Goal: Transaction & Acquisition: Purchase product/service

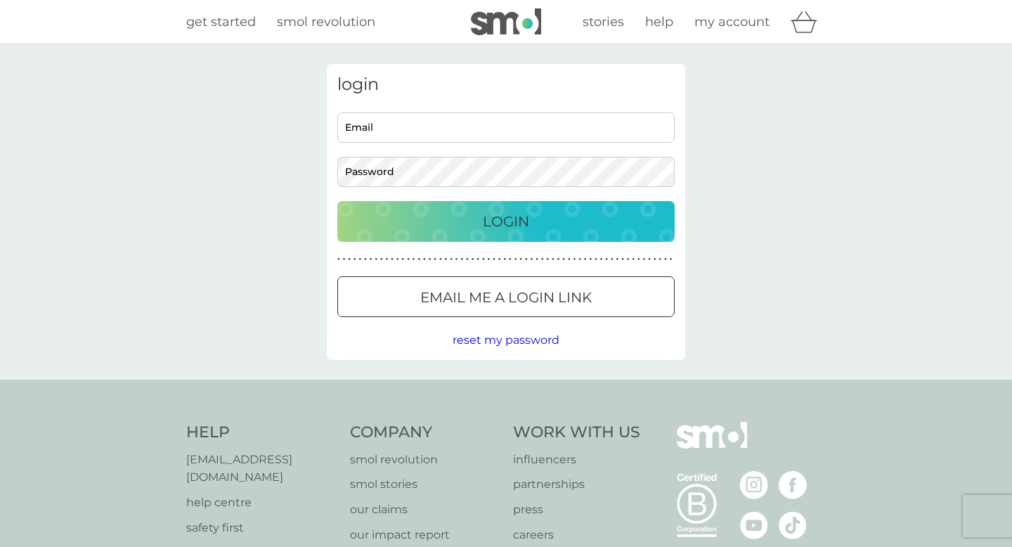
type input "facarey@btinternet.com"
click at [545, 222] on div "Login" at bounding box center [505, 221] width 309 height 22
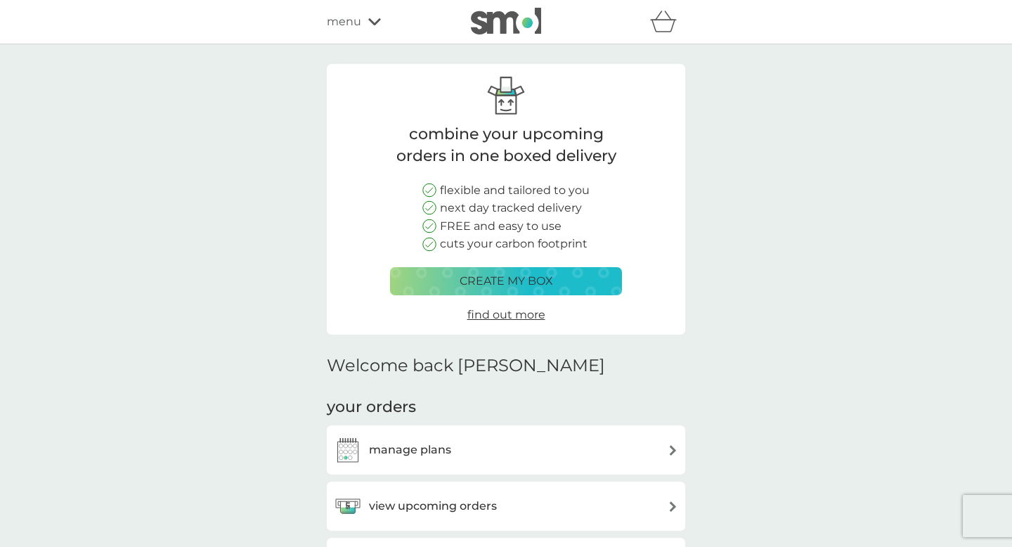
click at [517, 280] on p "create my box" at bounding box center [506, 281] width 93 height 18
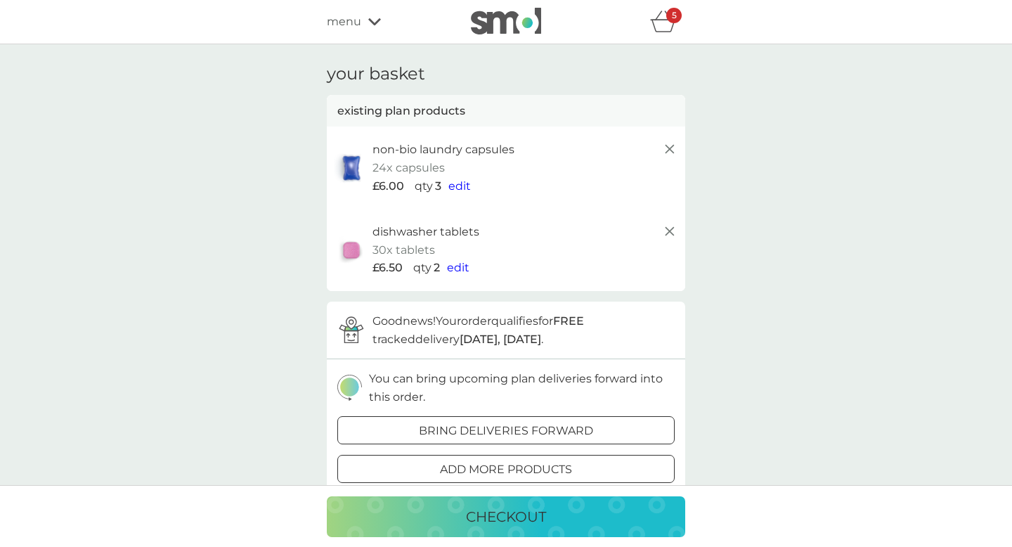
click at [547, 512] on div "checkout" at bounding box center [506, 516] width 330 height 22
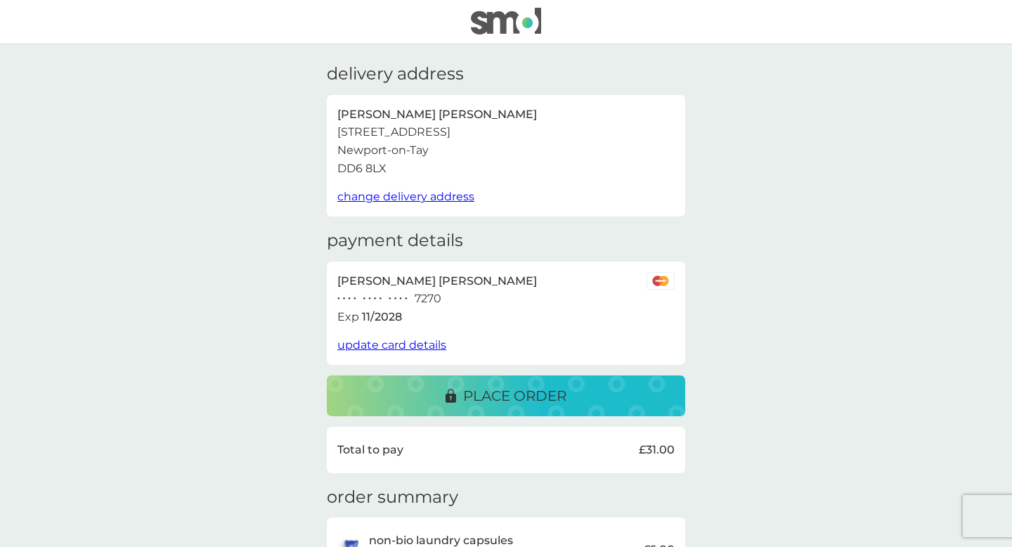
click at [725, 503] on div "delivery address [PERSON_NAME] [STREET_ADDRESS] change delivery address payment…" at bounding box center [506, 431] width 1012 height 775
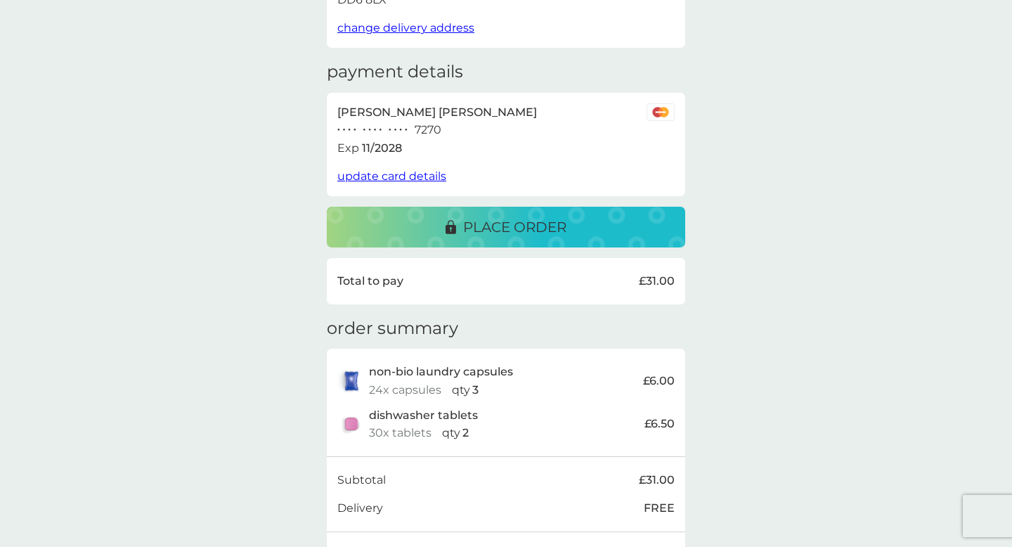
scroll to position [141, 0]
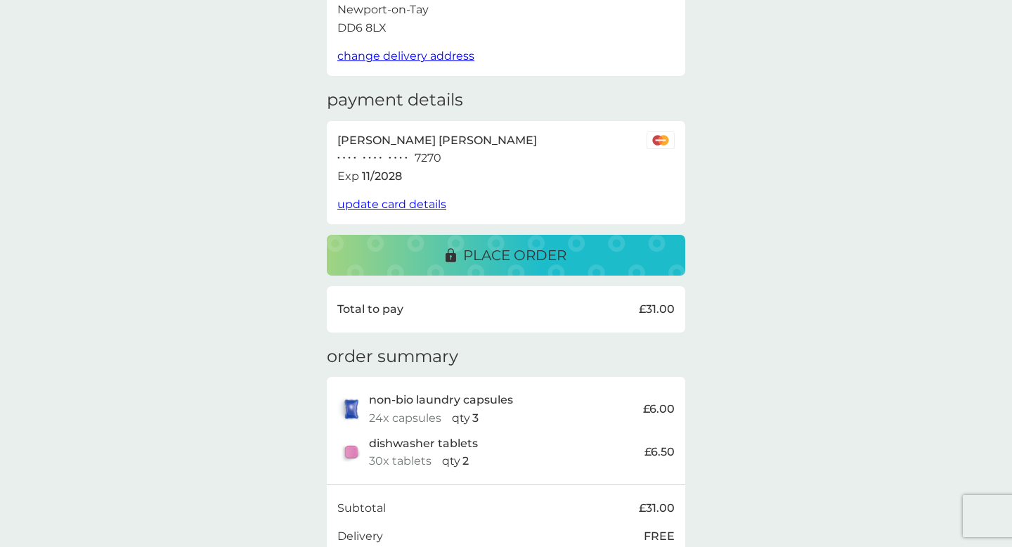
click at [477, 253] on p "place order" at bounding box center [514, 255] width 103 height 22
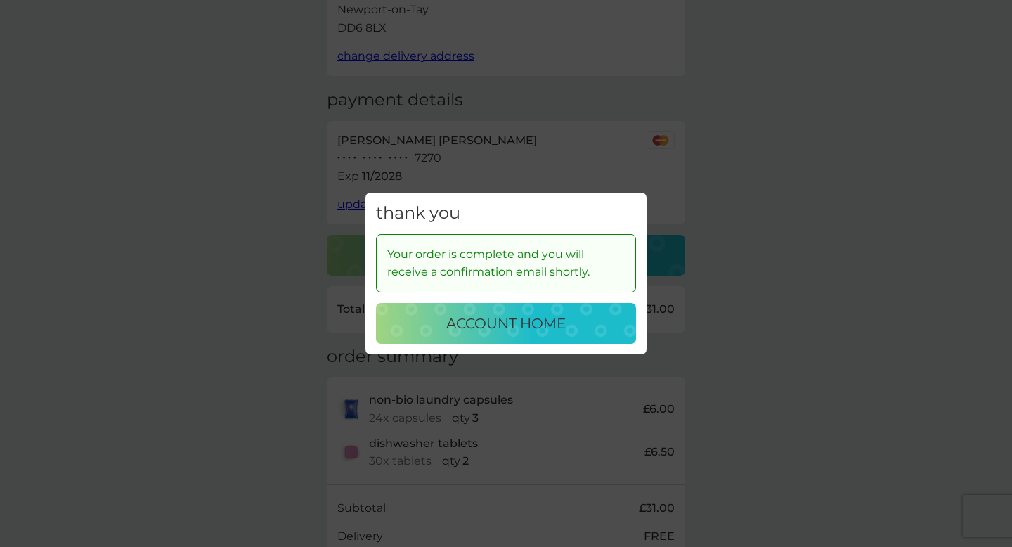
click at [469, 328] on p "account home" at bounding box center [505, 323] width 119 height 22
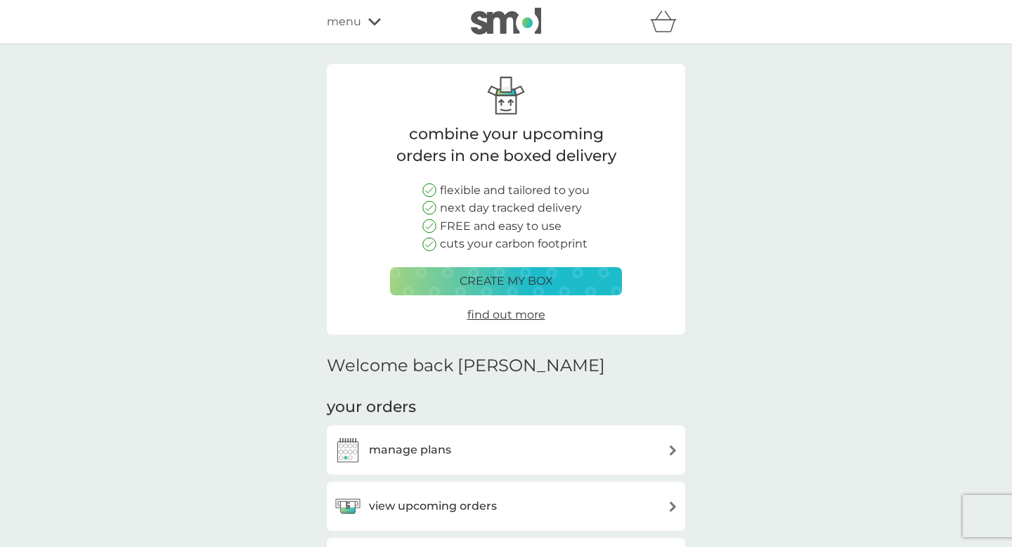
click at [482, 496] on div "view upcoming orders" at bounding box center [415, 506] width 163 height 28
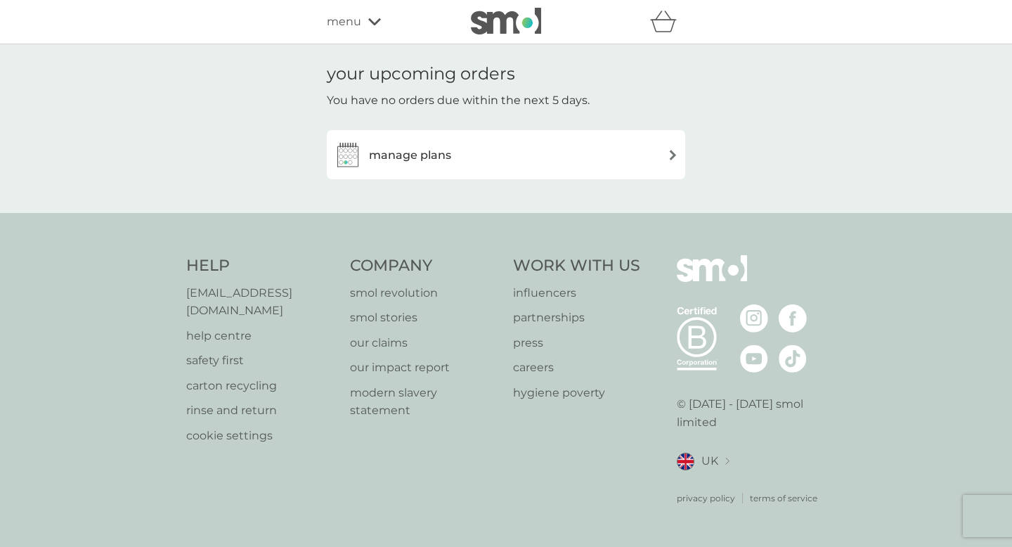
click at [667, 158] on div "manage plans" at bounding box center [506, 155] width 344 height 28
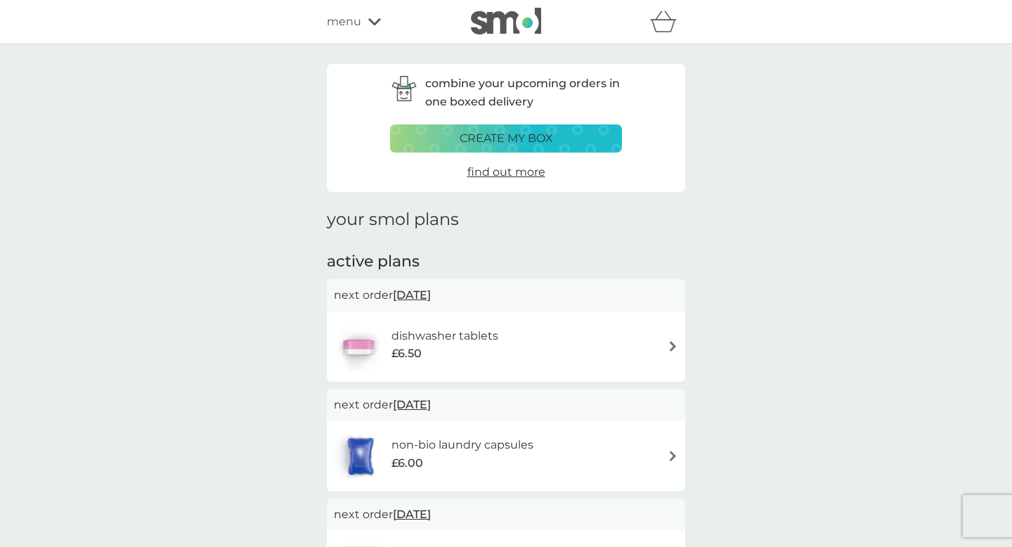
click at [369, 20] on icon at bounding box center [374, 21] width 13 height 7
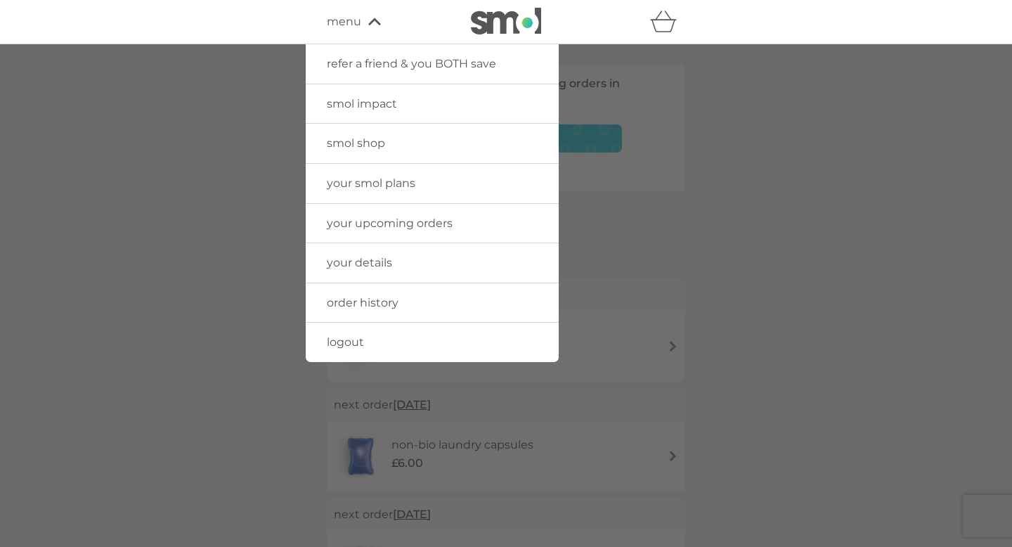
click at [373, 224] on span "your upcoming orders" at bounding box center [390, 222] width 126 height 13
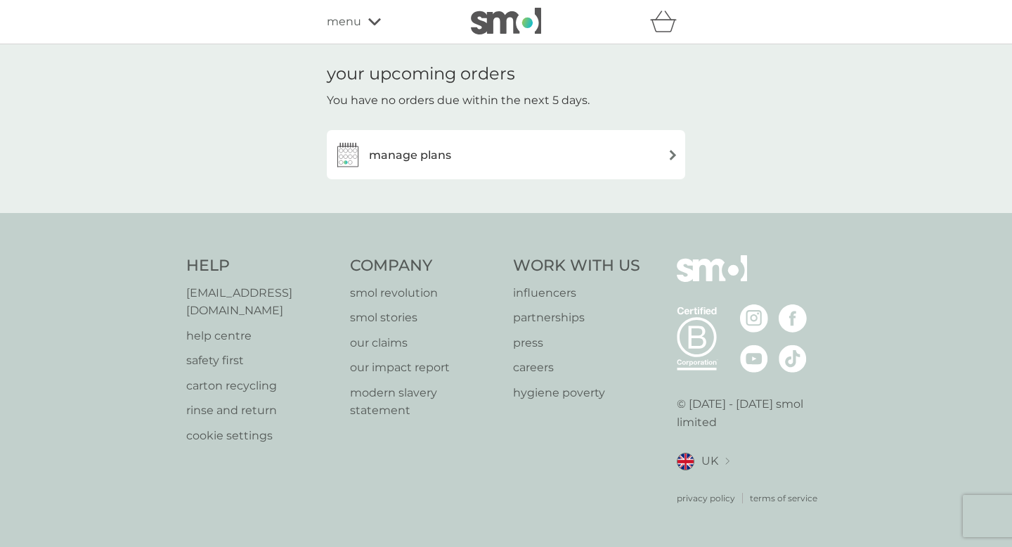
click at [534, 158] on div "manage plans" at bounding box center [506, 155] width 344 height 28
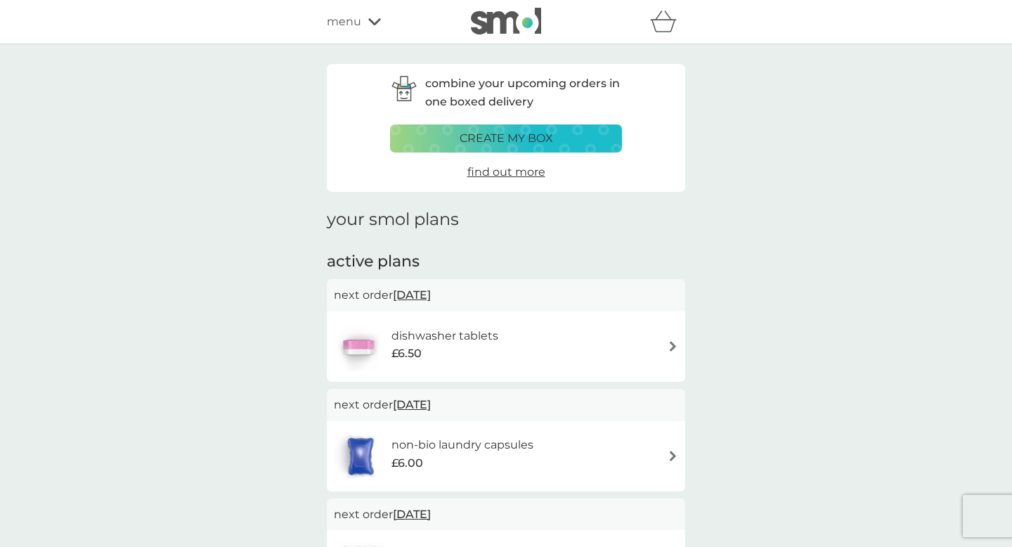
click at [535, 138] on p "create my box" at bounding box center [506, 138] width 93 height 18
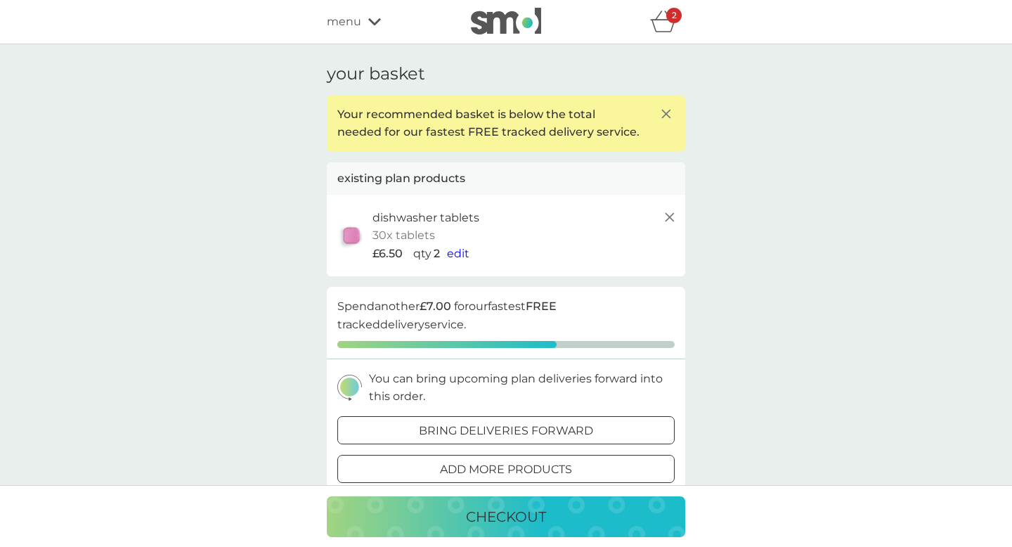
click at [517, 430] on div at bounding box center [506, 430] width 51 height 15
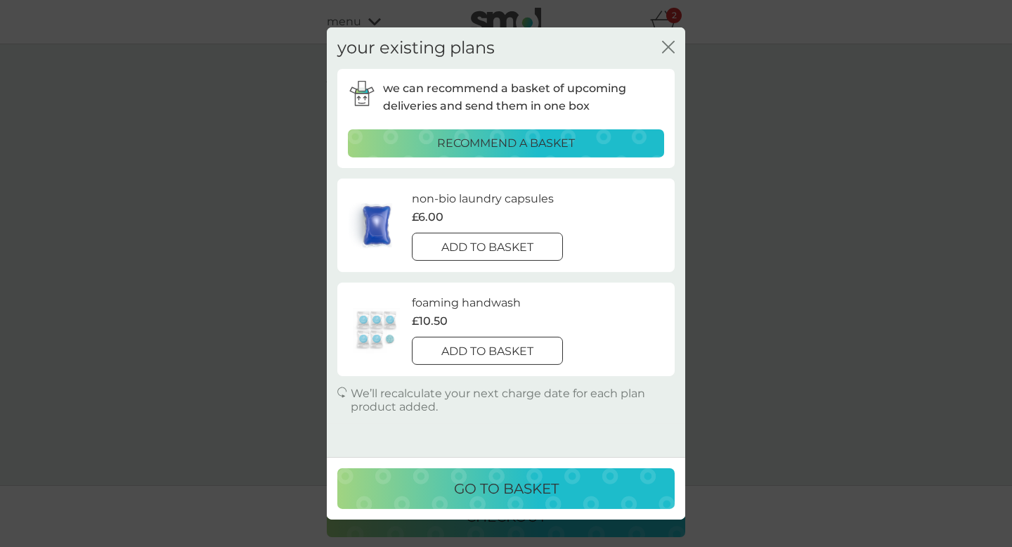
click at [663, 46] on icon "close" at bounding box center [668, 47] width 13 height 13
